Goal: Find specific page/section: Find specific page/section

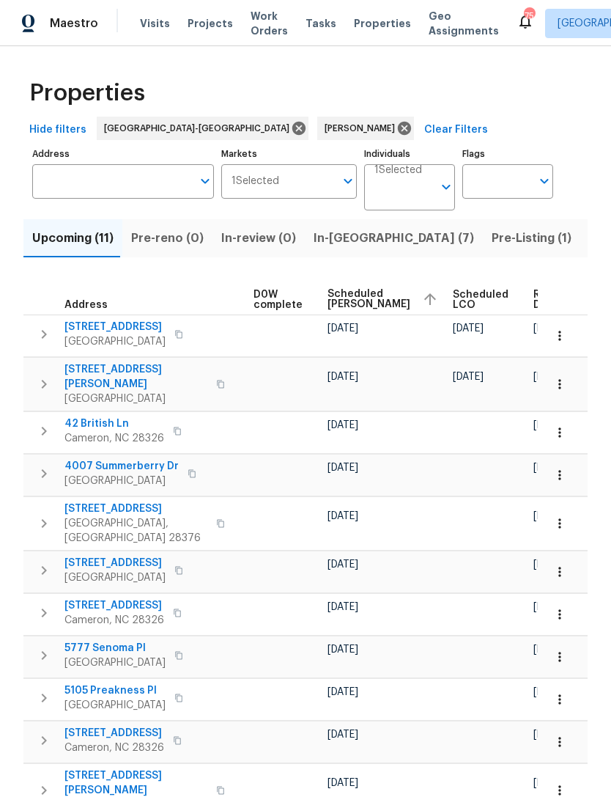
scroll to position [0, 386]
click at [564, 333] on icon "button" at bounding box center [560, 335] width 15 height 15
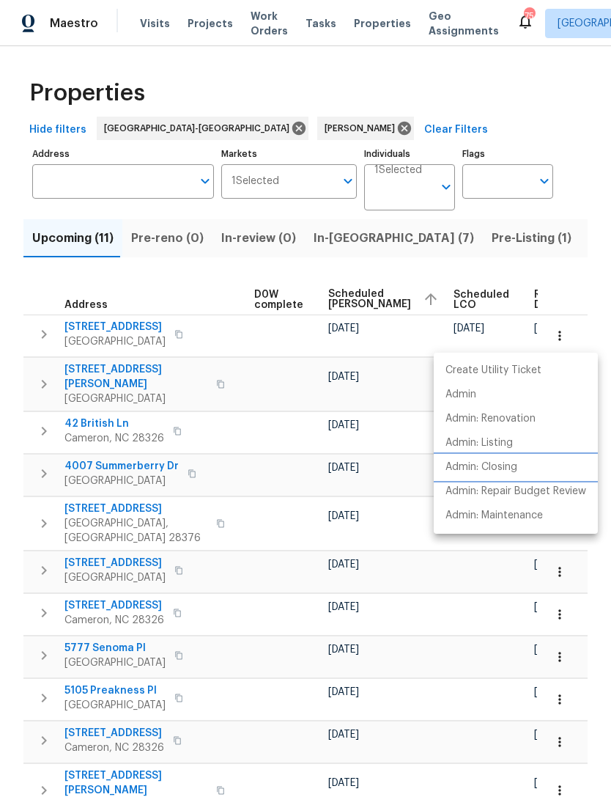
click at [509, 459] on li "Admin: Closing" at bounding box center [516, 467] width 164 height 24
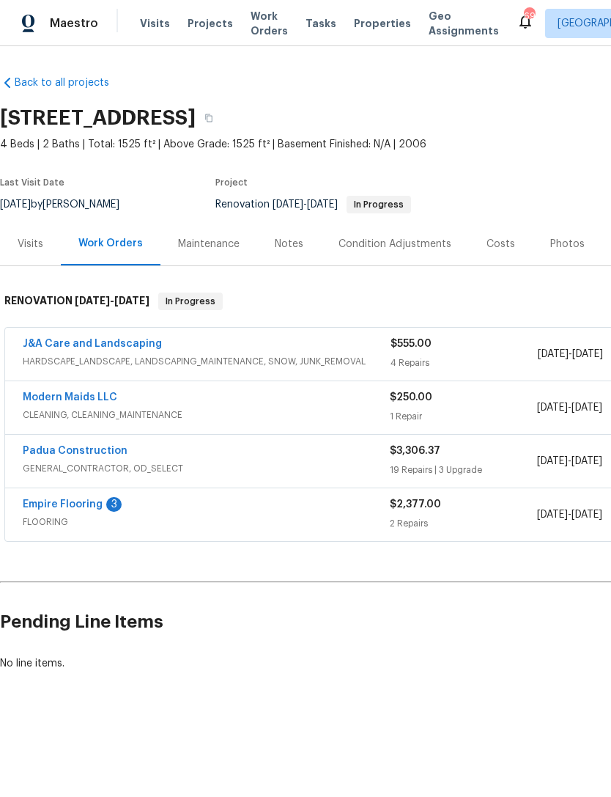
click at [98, 504] on link "Empire Flooring" at bounding box center [63, 504] width 80 height 10
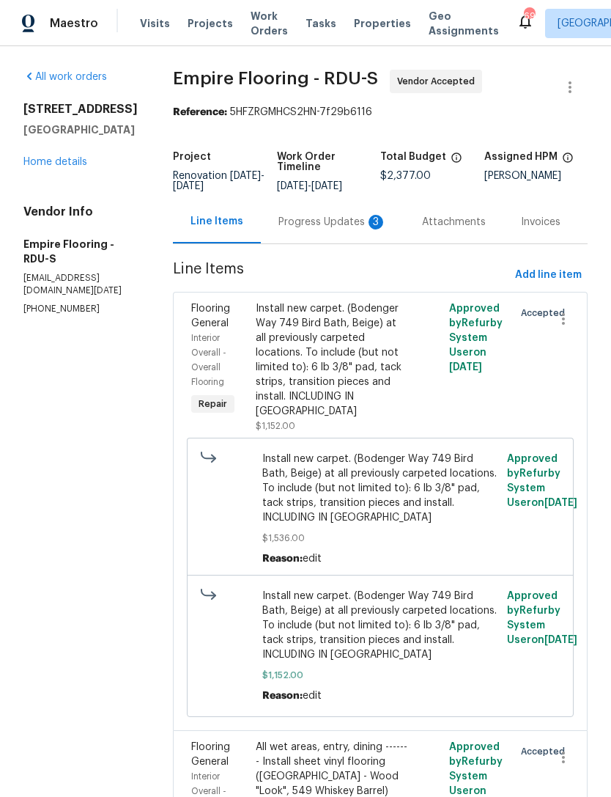
click at [347, 229] on div "Progress Updates 3" at bounding box center [332, 222] width 108 height 15
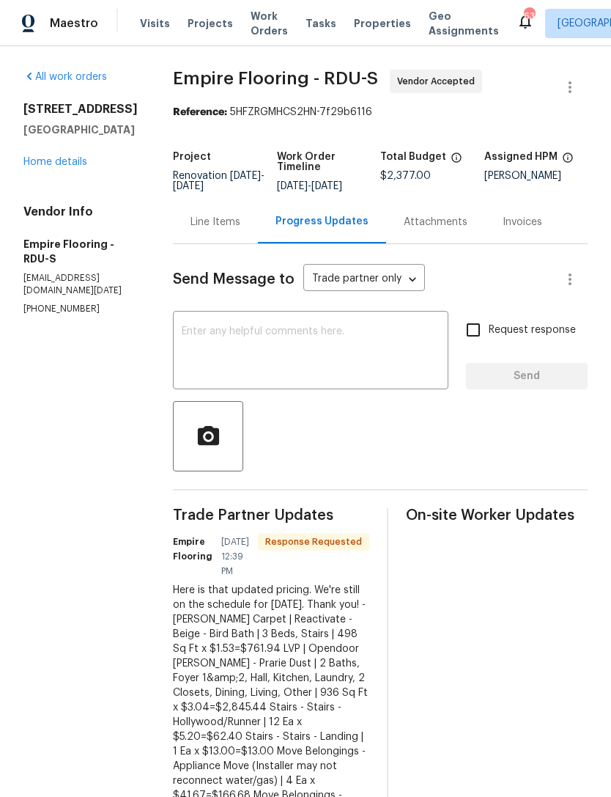
click at [237, 226] on div "Line Items" at bounding box center [216, 222] width 50 height 15
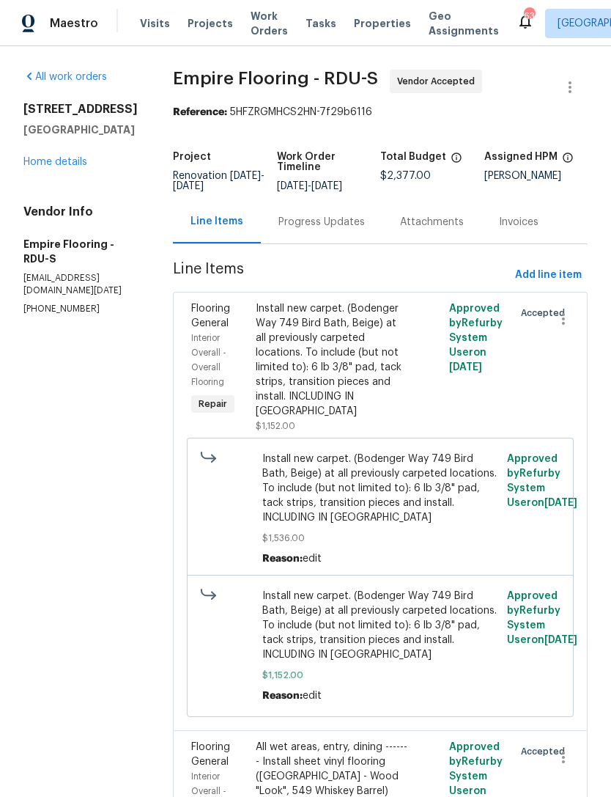
click at [321, 229] on div "Progress Updates" at bounding box center [321, 222] width 86 height 15
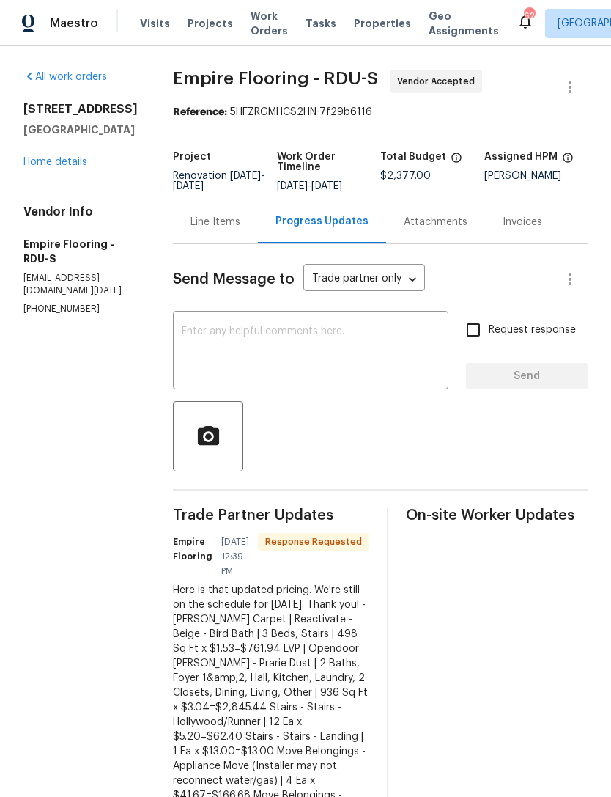
click at [70, 164] on link "Home details" at bounding box center [55, 162] width 64 height 10
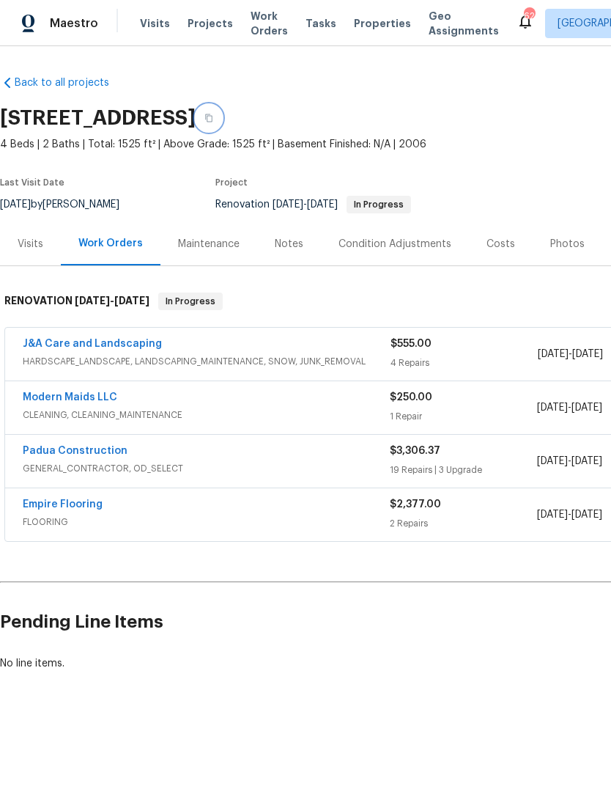
click at [213, 117] on icon "button" at bounding box center [208, 118] width 9 height 9
click at [222, 114] on button "button" at bounding box center [209, 118] width 26 height 26
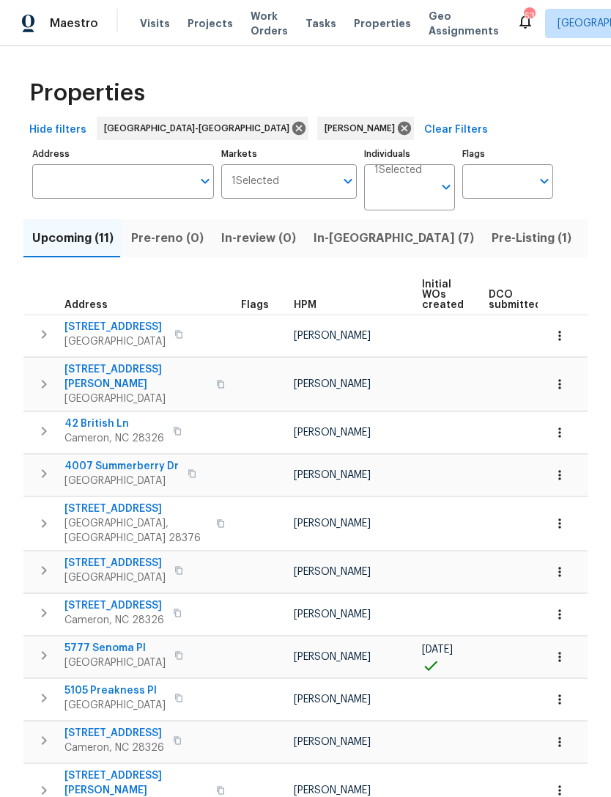
scroll to position [45, 0]
